Goal: Information Seeking & Learning: Learn about a topic

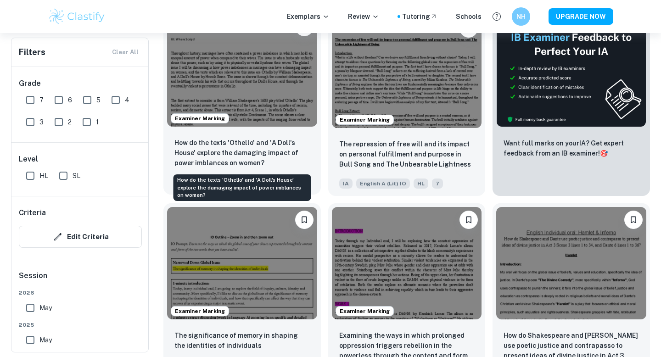
scroll to position [229, 0]
click at [274, 150] on p "How do the texts 'Othello' and 'A Doll's House' explore the damaging impact of …" at bounding box center [241, 153] width 135 height 30
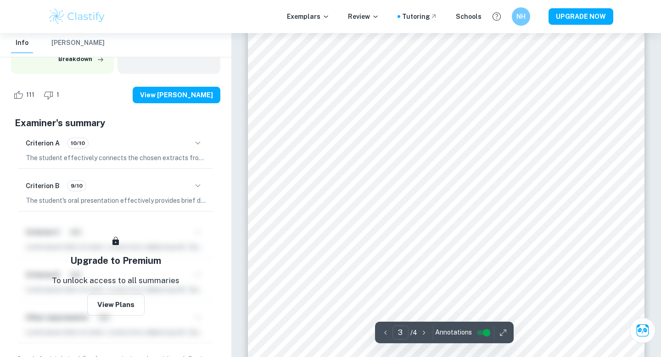
scroll to position [1314, 0]
type input "4"
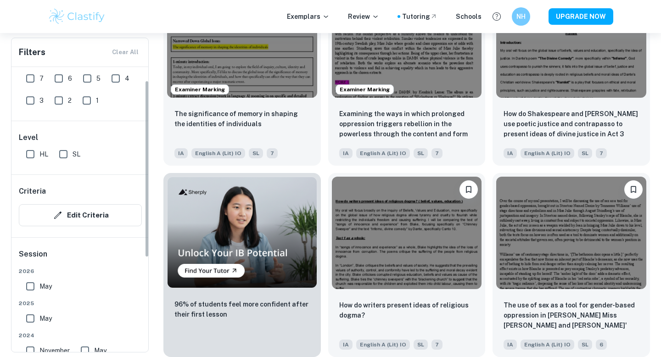
scroll to position [29, 0]
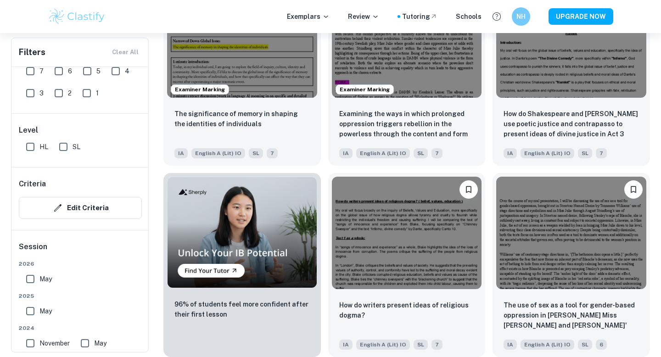
click at [35, 312] on input "May" at bounding box center [30, 311] width 18 height 18
checkbox input "true"
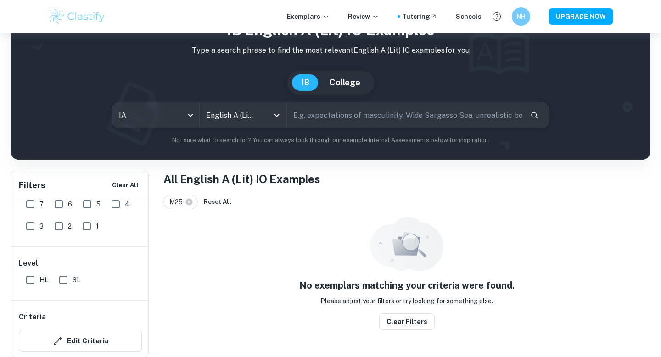
scroll to position [39, 0]
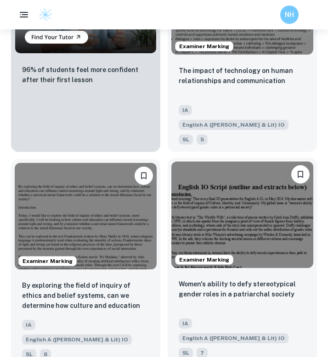
scroll to position [998, 0]
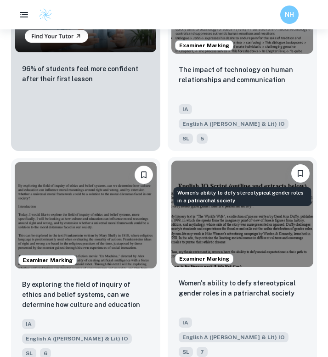
click at [212, 278] on p "Women's ability to defy stereotypical gender roles in a patriarchal society" at bounding box center [242, 288] width 127 height 20
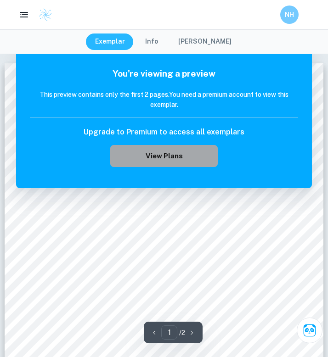
click at [203, 158] on button "View Plans" at bounding box center [163, 156] width 107 height 22
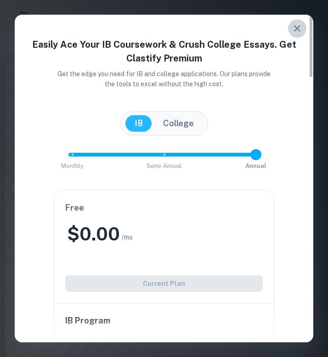
click at [293, 27] on icon "button" at bounding box center [296, 28] width 11 height 11
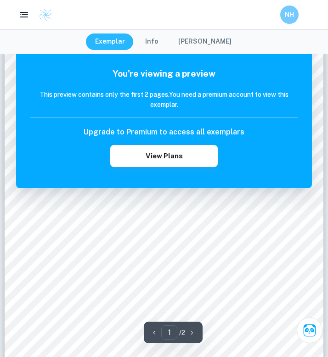
scroll to position [51, 0]
click at [159, 43] on button "Info" at bounding box center [151, 42] width 31 height 17
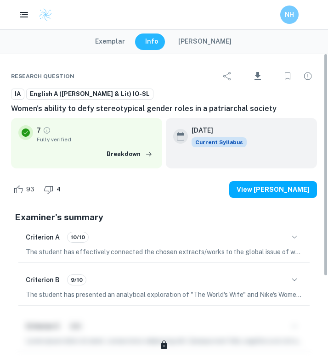
click at [223, 135] on h6 "[DATE]" at bounding box center [215, 130] width 48 height 10
click at [106, 44] on button "Exemplar" at bounding box center [110, 42] width 48 height 17
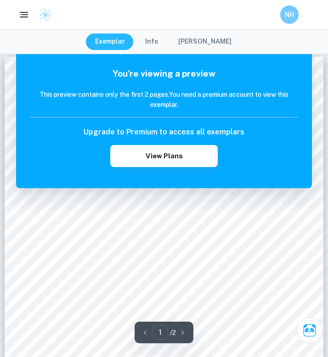
scroll to position [0, 0]
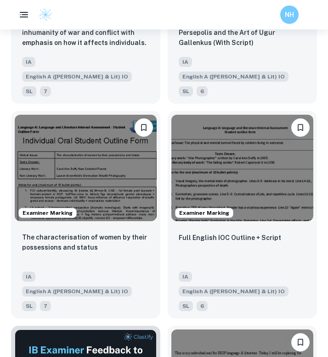
scroll to position [1601, 0]
